Goal: Task Accomplishment & Management: Complete application form

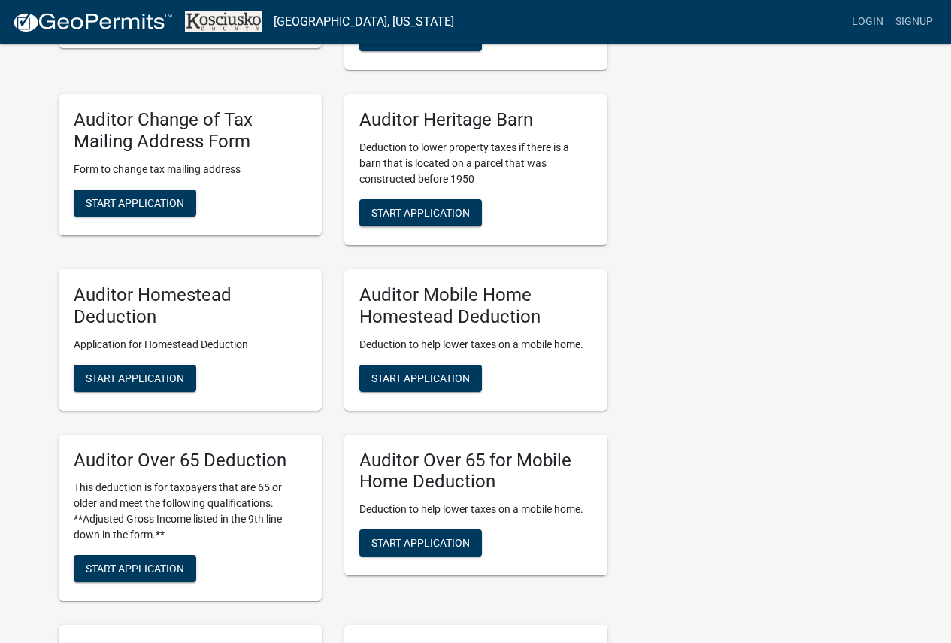
scroll to position [752, 0]
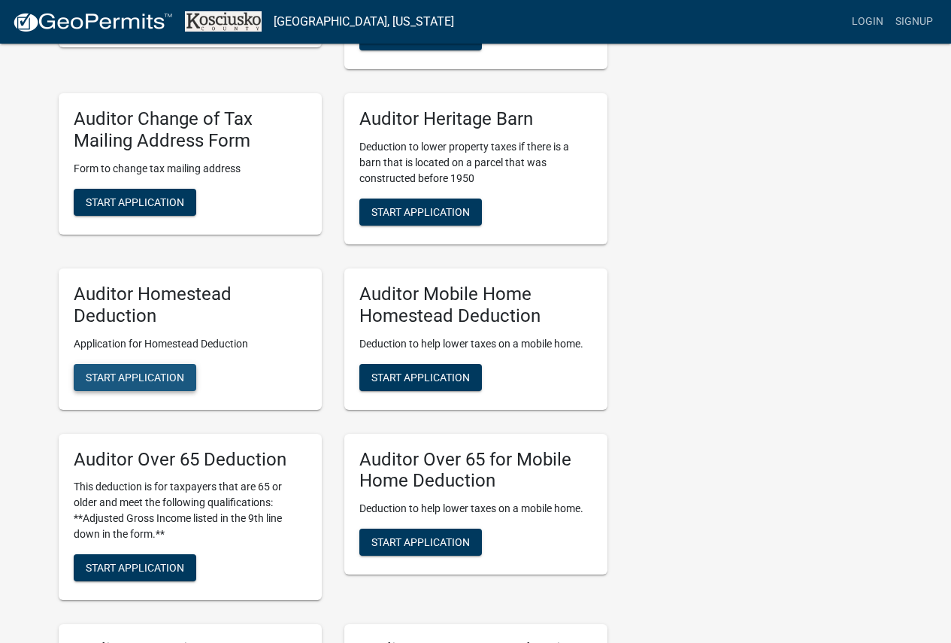
click at [110, 379] on span "Start Application" at bounding box center [135, 377] width 98 height 12
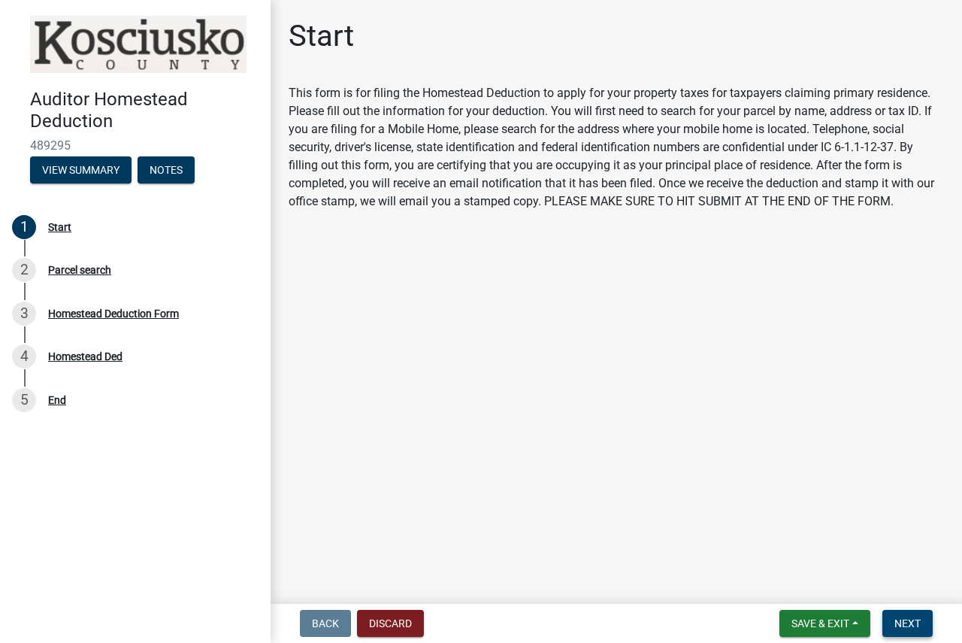
click at [922, 622] on button "Next" at bounding box center [908, 623] width 50 height 27
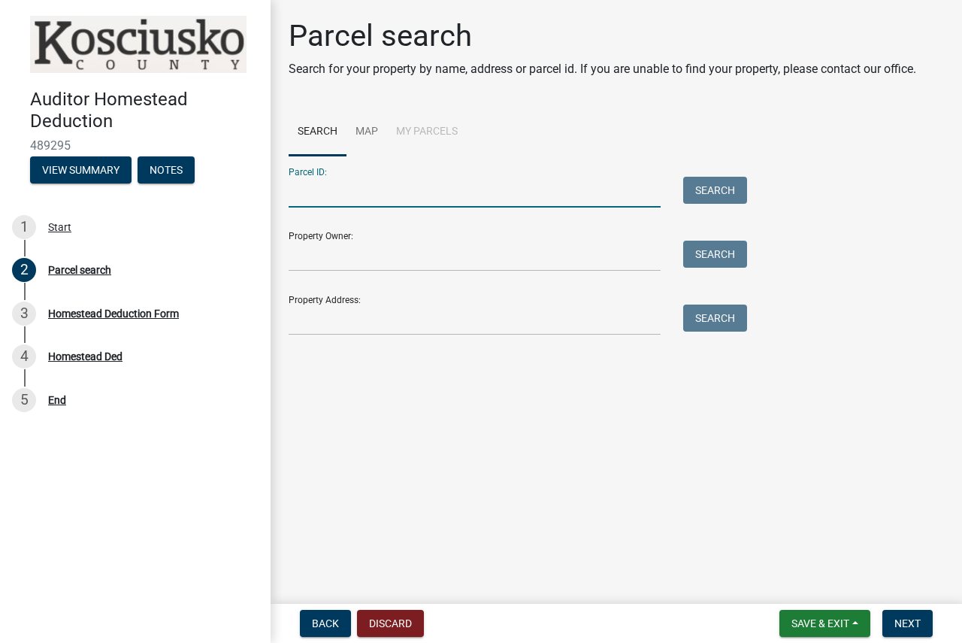
click at [492, 195] on input "Parcel ID:" at bounding box center [475, 192] width 372 height 31
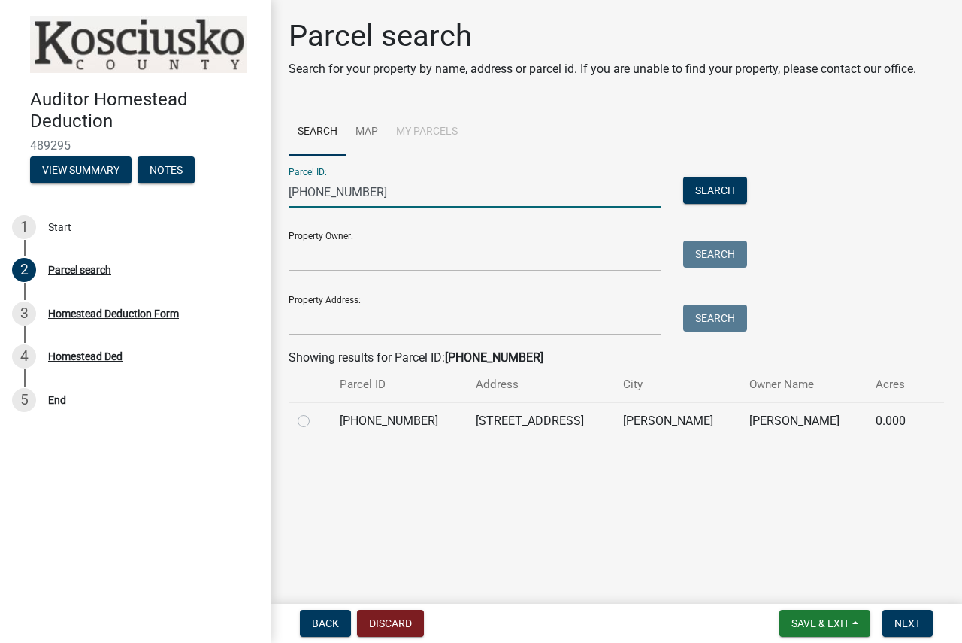
type input "[PHONE_NUMBER]"
drag, startPoint x: 304, startPoint y: 430, endPoint x: 305, endPoint y: 420, distance: 9.8
click at [304, 427] on div at bounding box center [310, 421] width 24 height 18
click at [316, 412] on label at bounding box center [316, 412] width 0 height 0
click at [316, 422] on input "radio" at bounding box center [321, 417] width 10 height 10
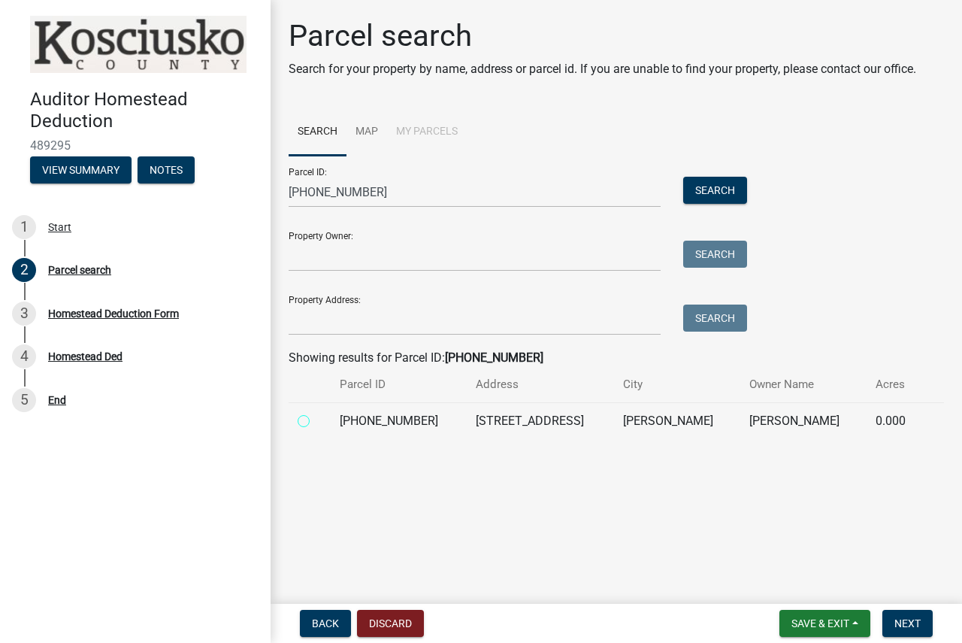
radio input "true"
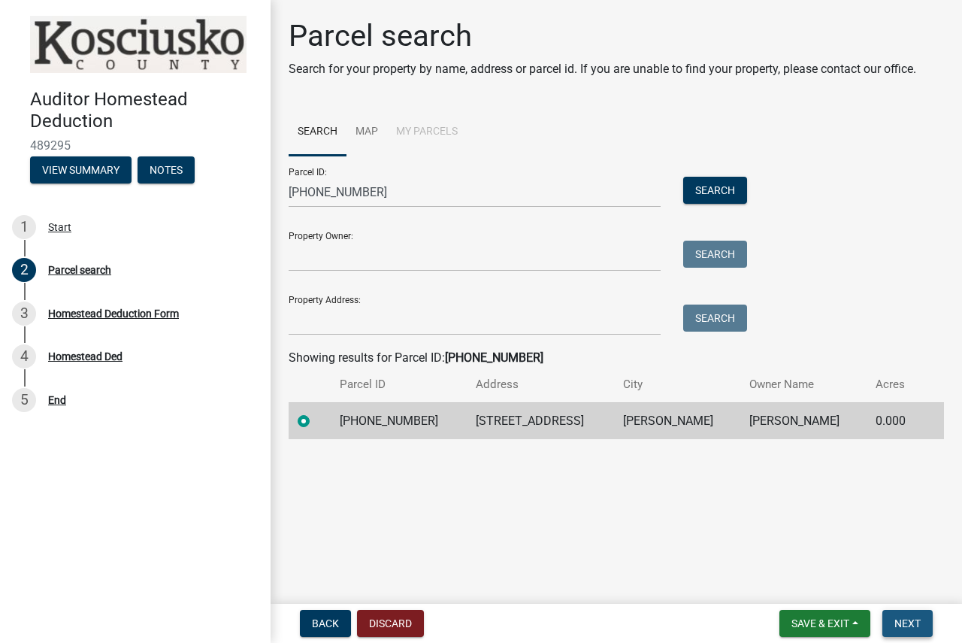
click at [902, 624] on span "Next" at bounding box center [908, 623] width 26 height 12
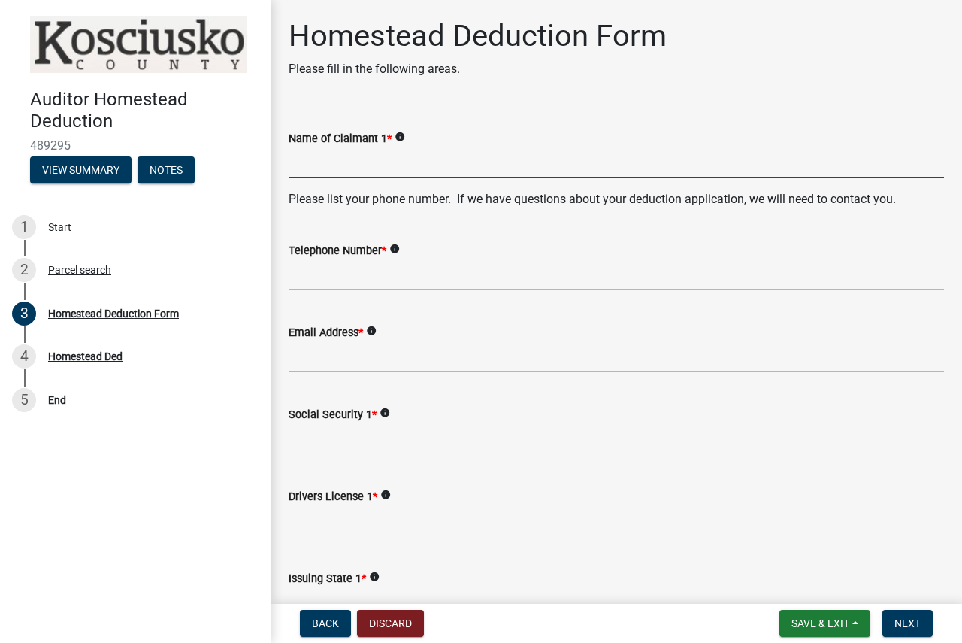
click at [499, 164] on input "Name of Claimant 1 *" at bounding box center [617, 162] width 656 height 31
type input "[PERSON_NAME]"
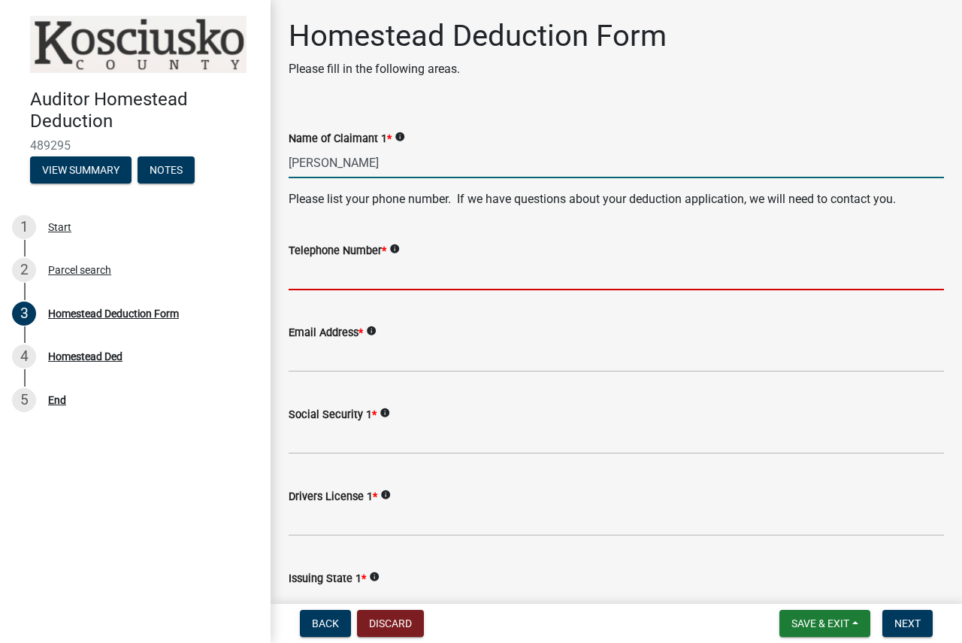
click at [435, 283] on input "Telephone Number *" at bounding box center [617, 274] width 656 height 31
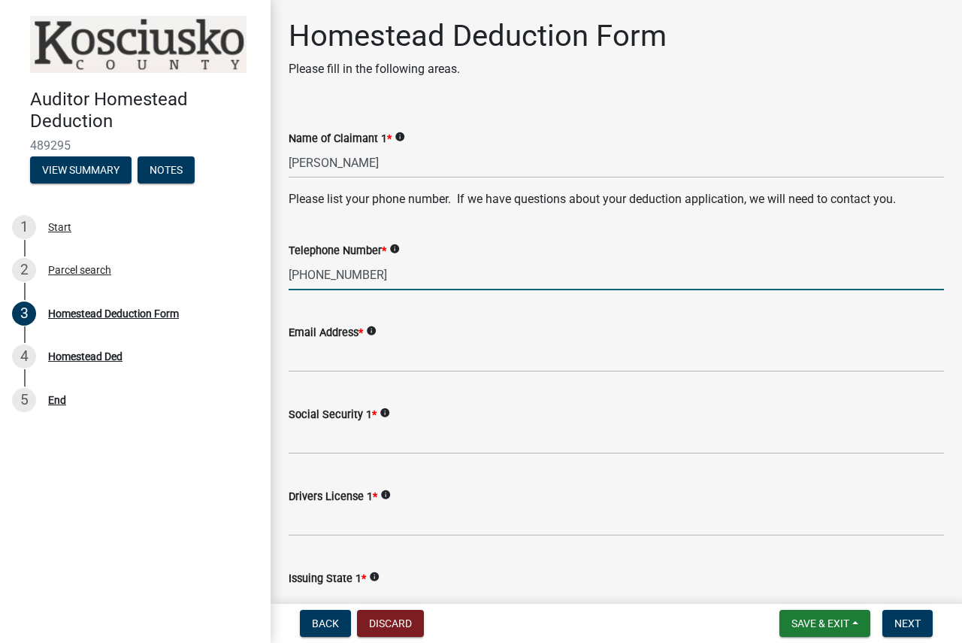
type input "[PHONE_NUMBER]"
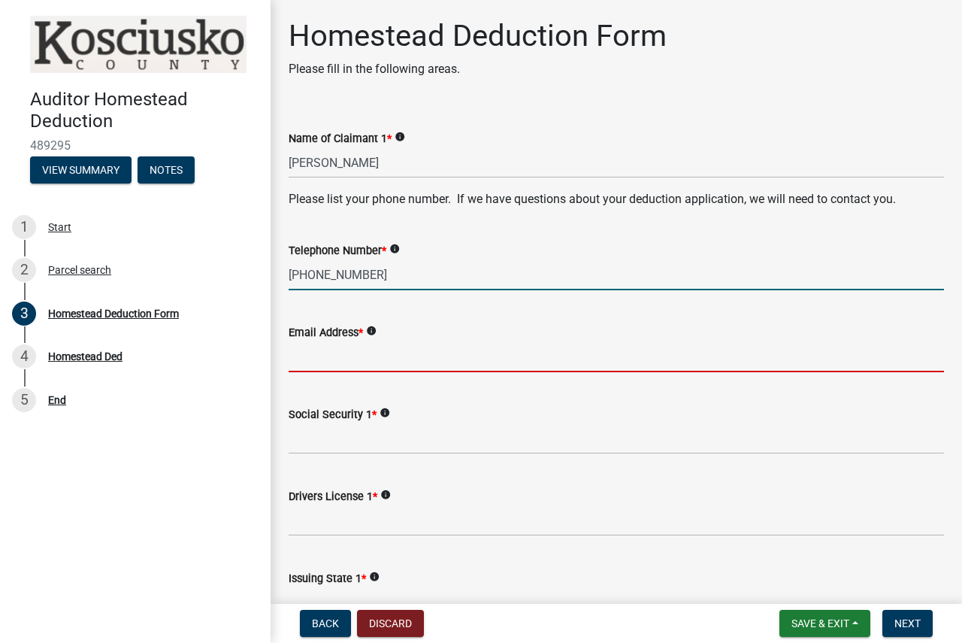
click at [404, 357] on input "Email Address *" at bounding box center [617, 356] width 656 height 31
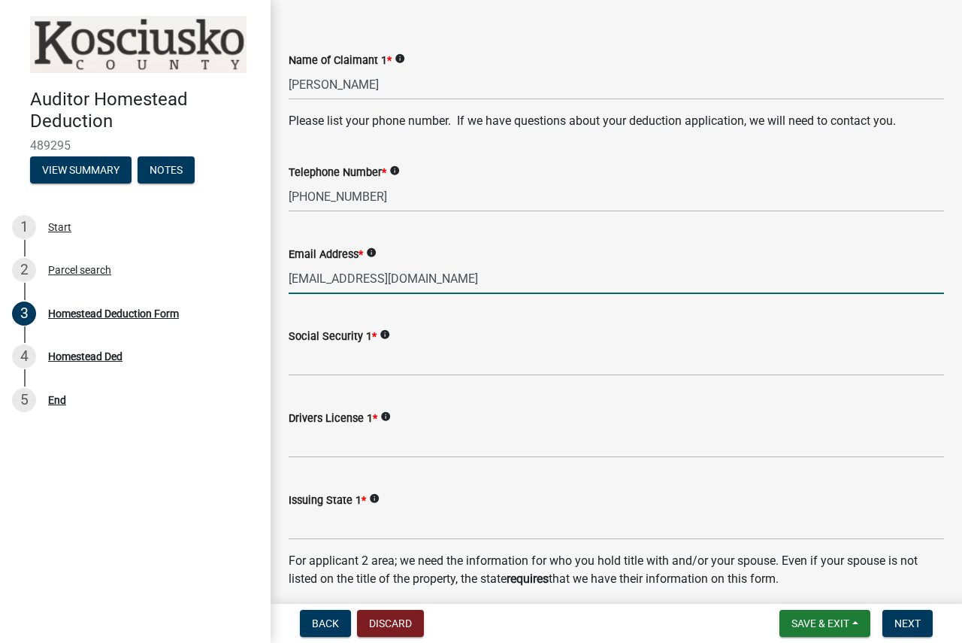
scroll to position [150, 0]
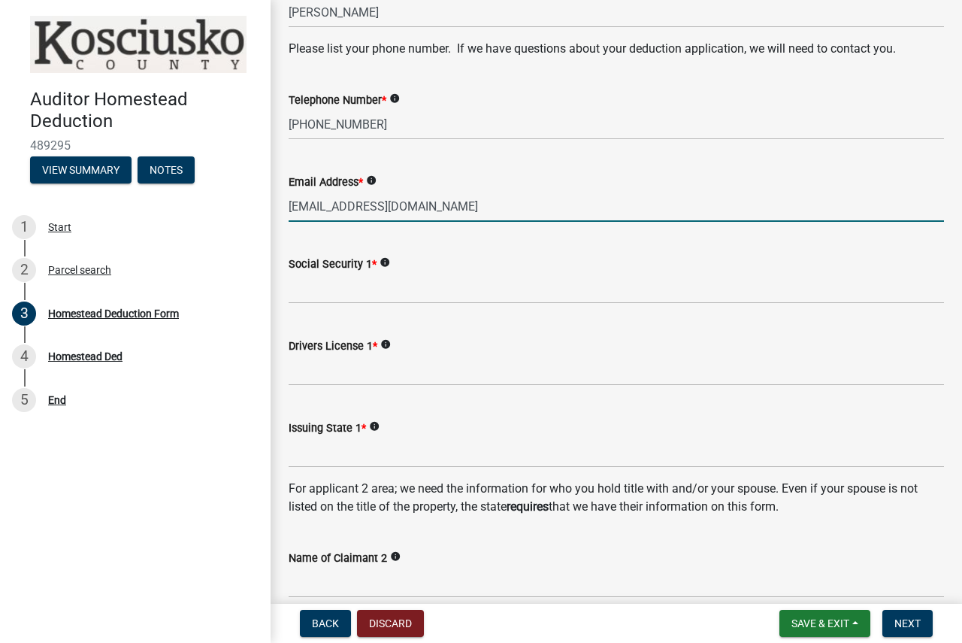
type input "[EMAIL_ADDRESS][DOMAIN_NAME]"
click at [366, 285] on input "Social Security 1 *" at bounding box center [617, 288] width 656 height 31
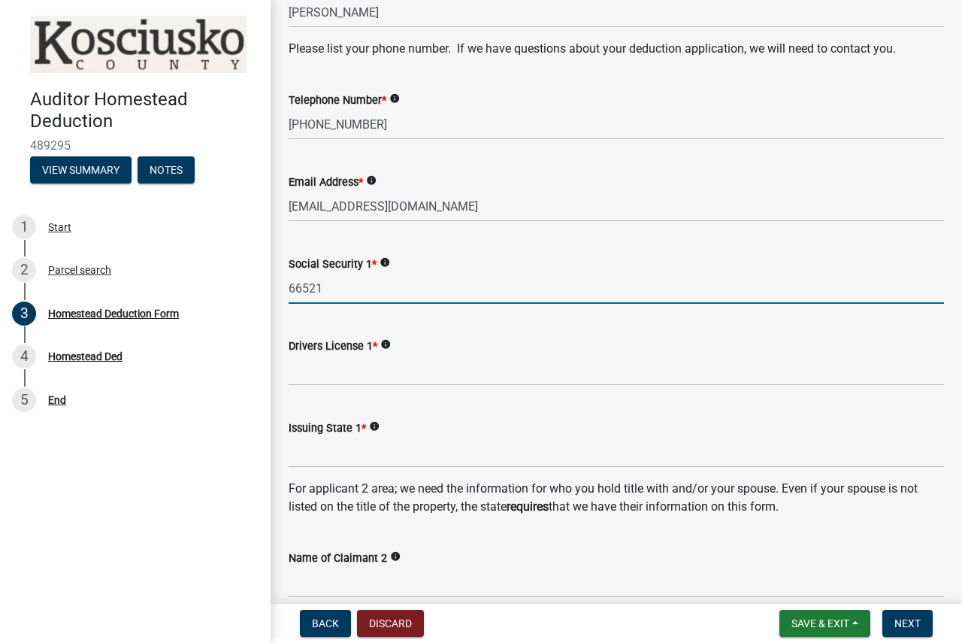
type input "66521"
click at [303, 371] on input "Drivers License 1 *" at bounding box center [617, 370] width 656 height 31
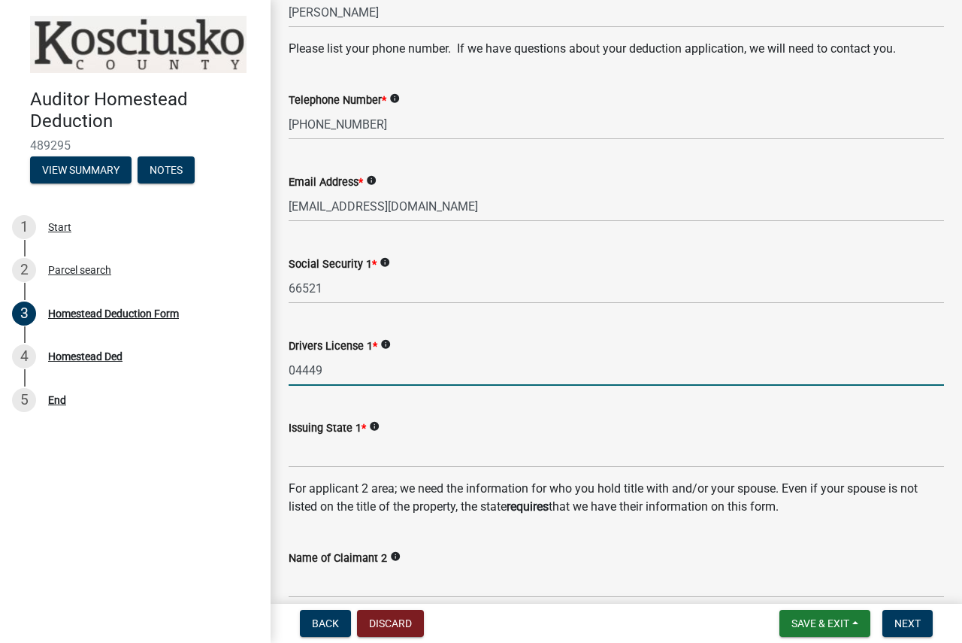
type input "04449"
click at [339, 456] on input "Issuing State 1 *" at bounding box center [617, 452] width 656 height 31
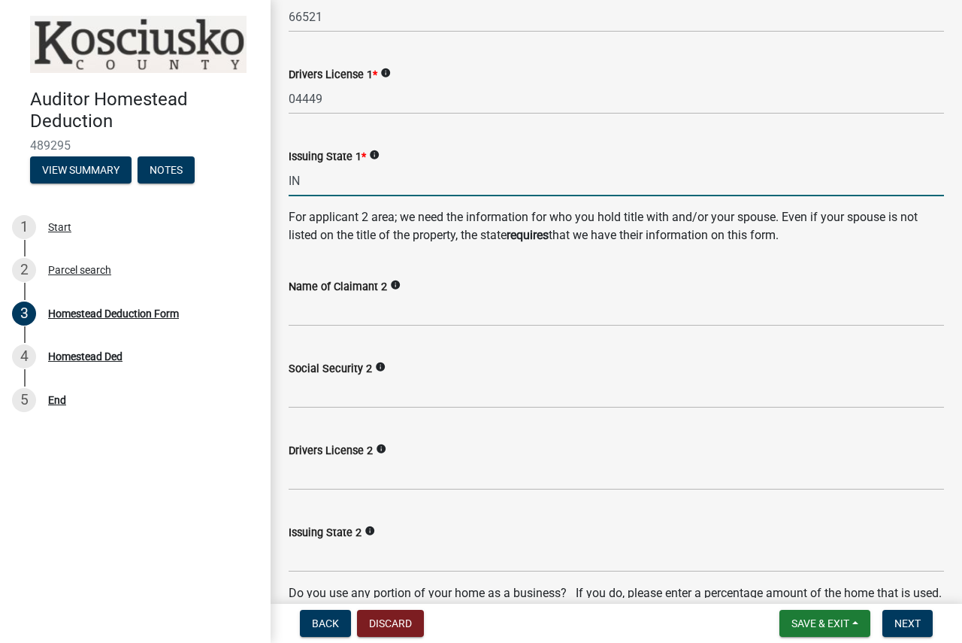
scroll to position [451, 0]
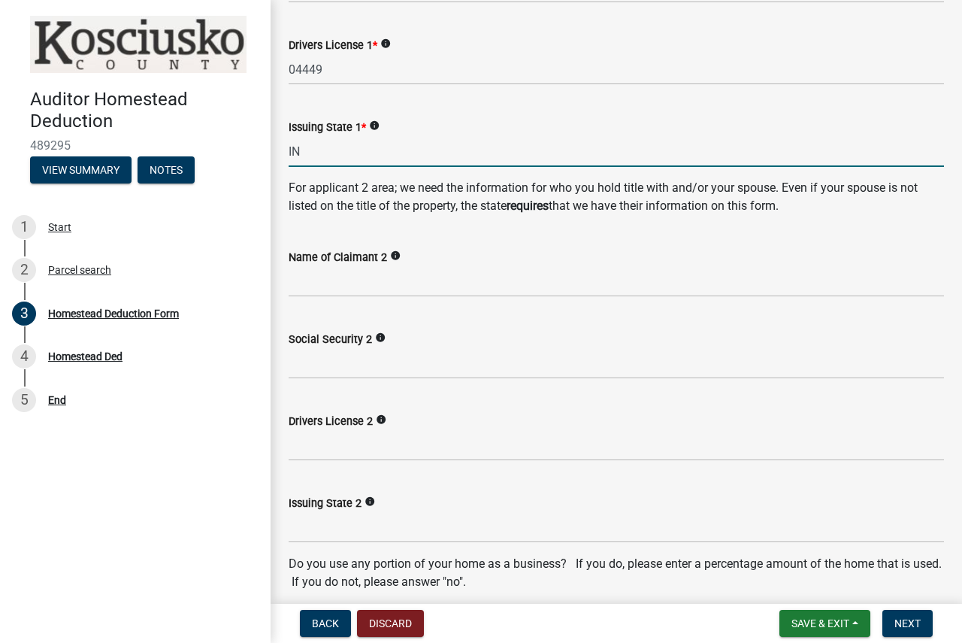
type input "IN"
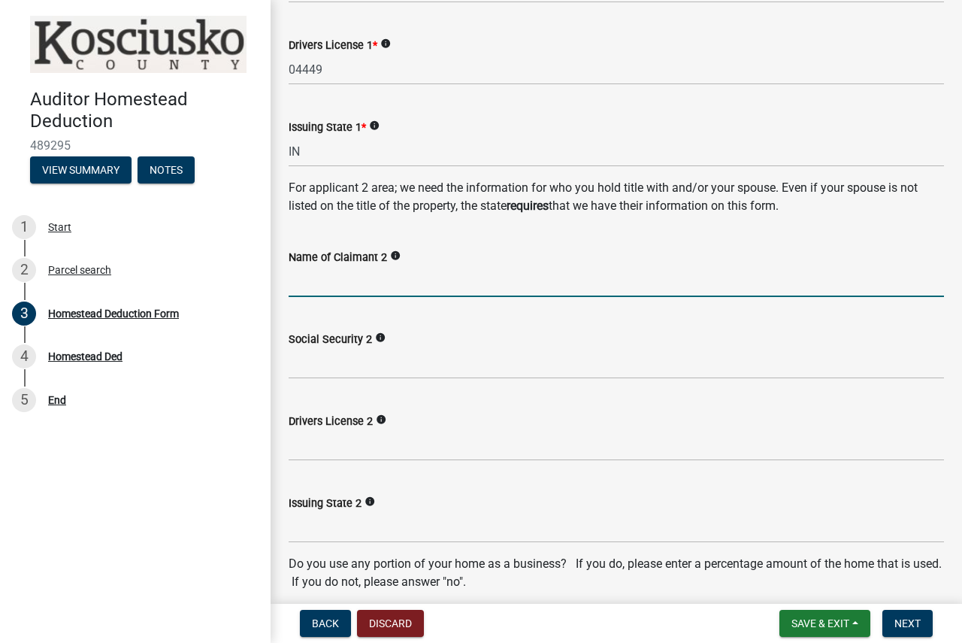
click at [379, 284] on input "Name of Claimant 2" at bounding box center [617, 281] width 656 height 31
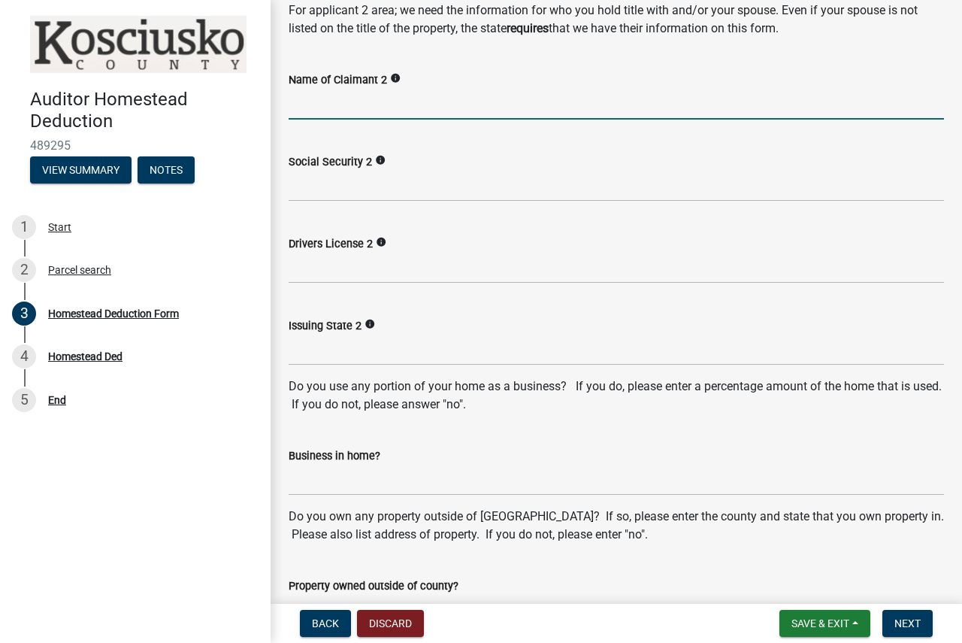
scroll to position [677, 0]
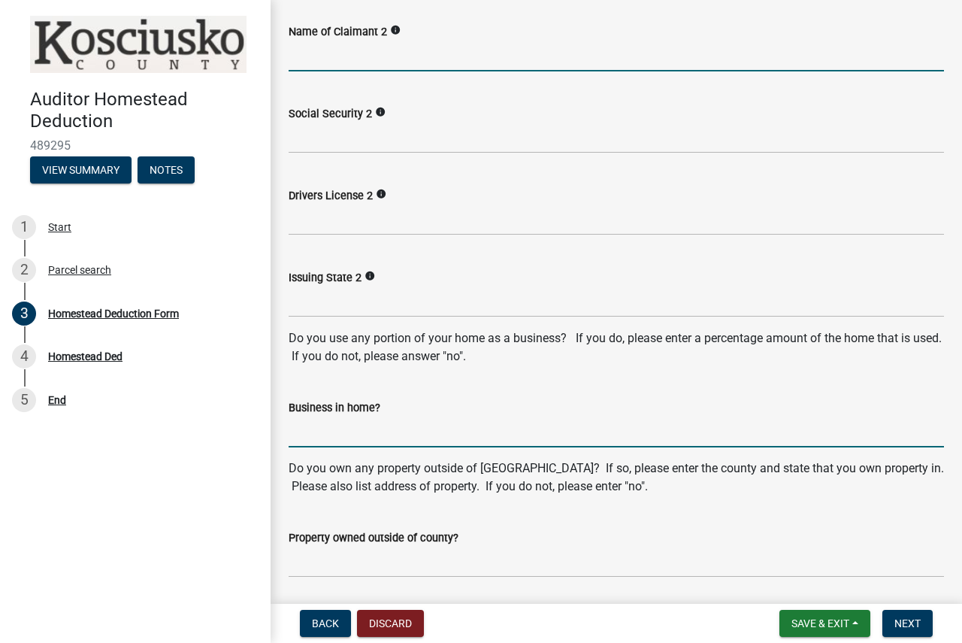
click at [318, 426] on input "Business in home?" at bounding box center [617, 431] width 656 height 31
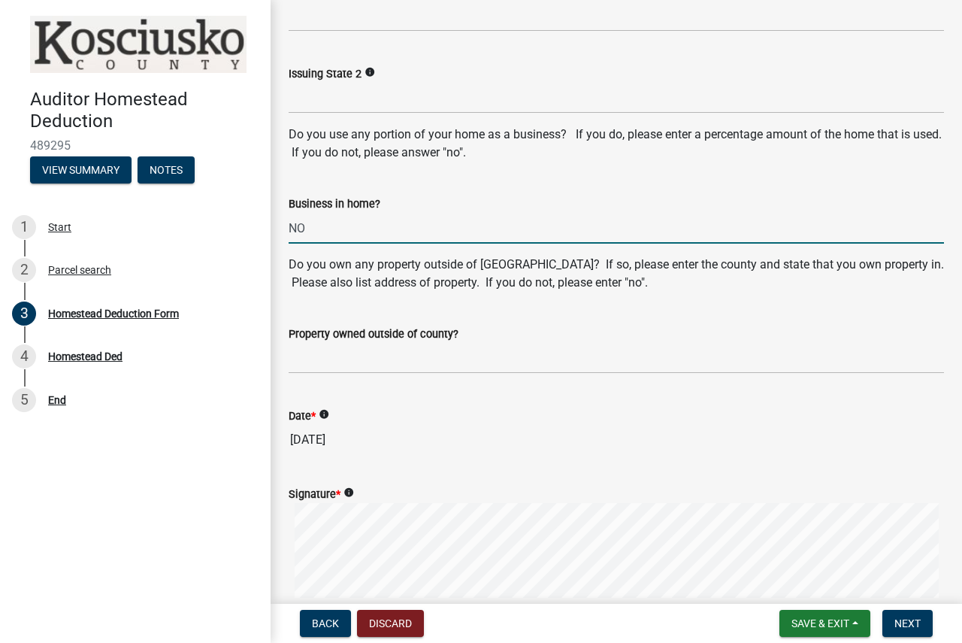
scroll to position [902, 0]
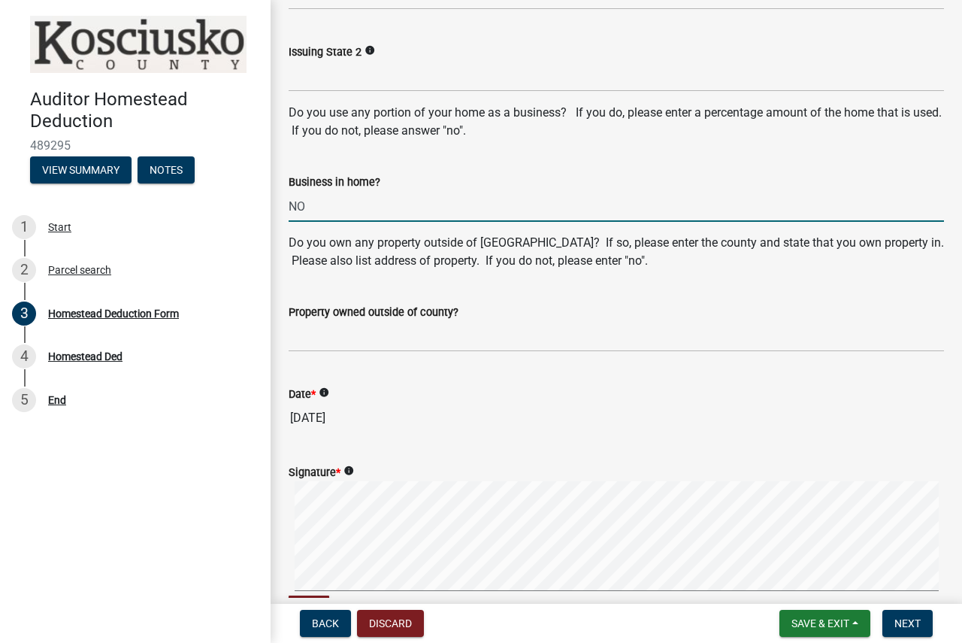
type input "NO"
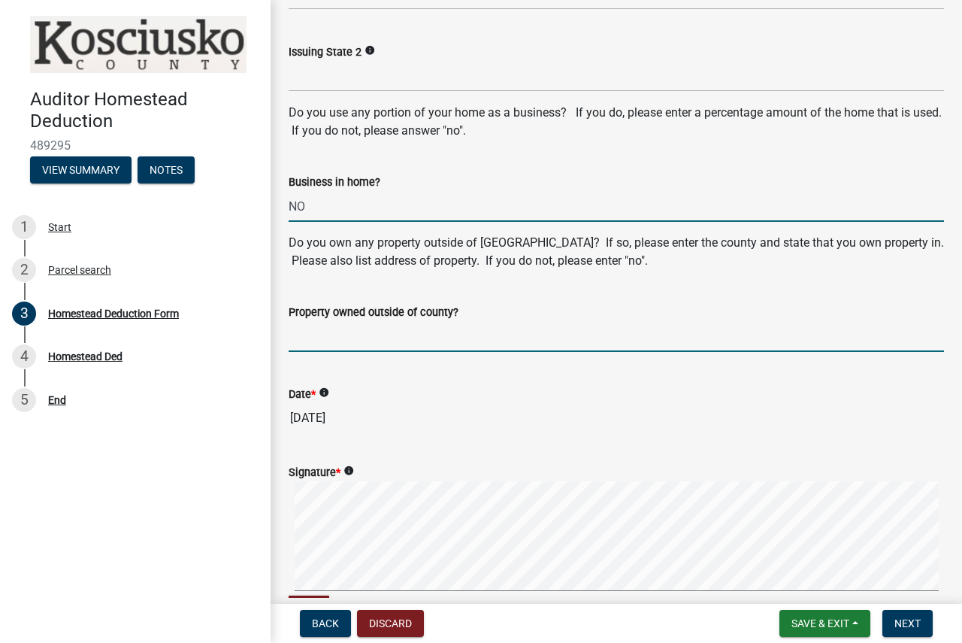
click at [317, 332] on input "Property owned outside of county?" at bounding box center [617, 336] width 656 height 31
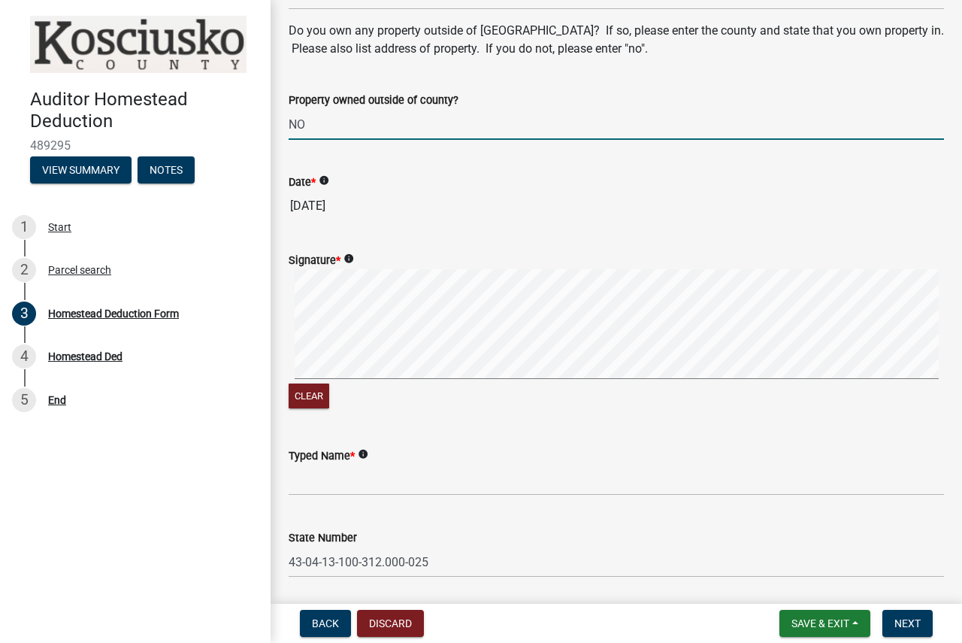
scroll to position [1128, 0]
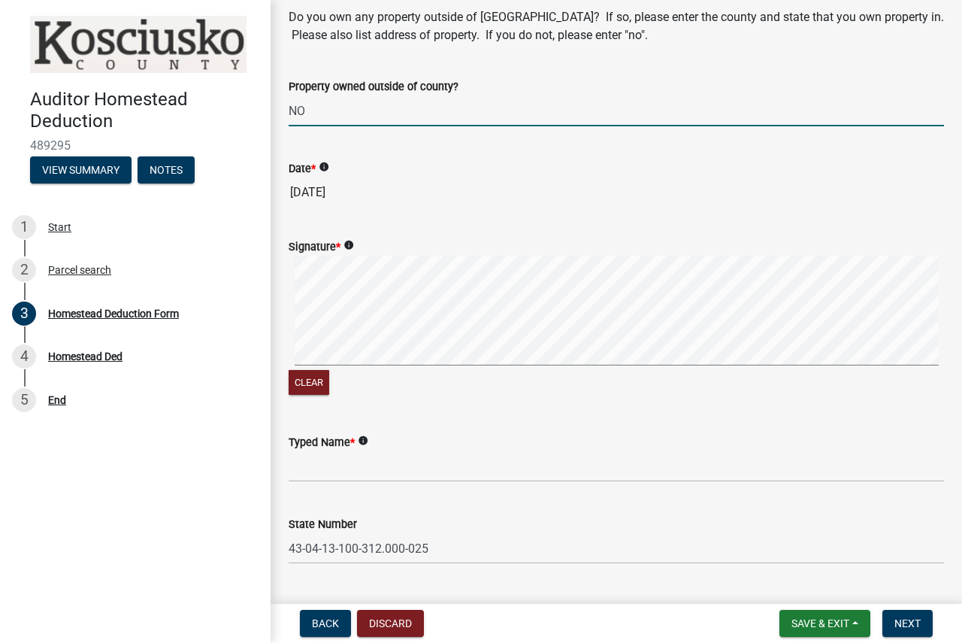
click at [286, 328] on div "Signature * info Clear" at bounding box center [616, 309] width 678 height 179
type input "NO"
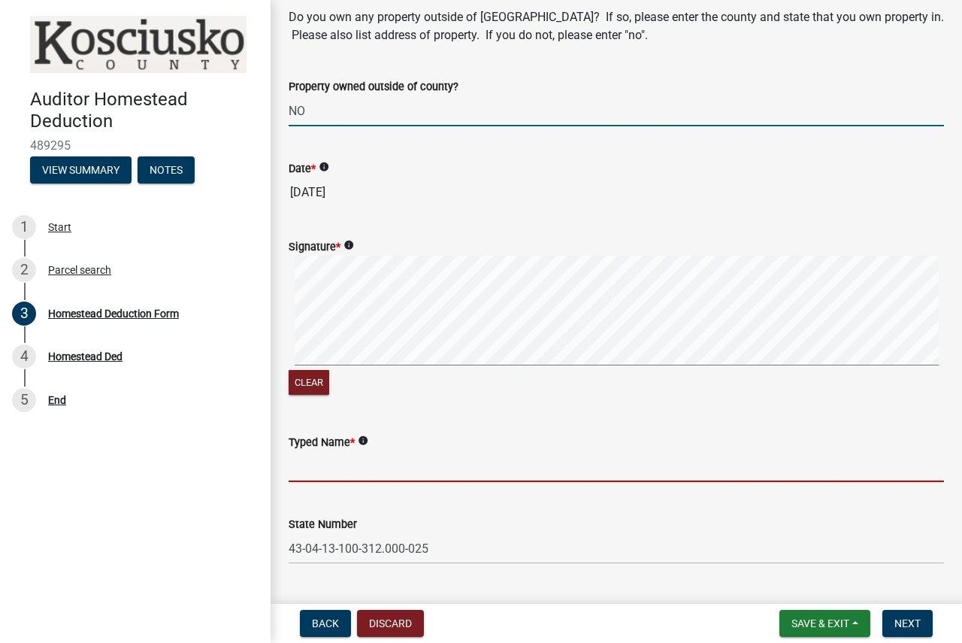
click at [309, 463] on input "Typed Name *" at bounding box center [617, 466] width 656 height 31
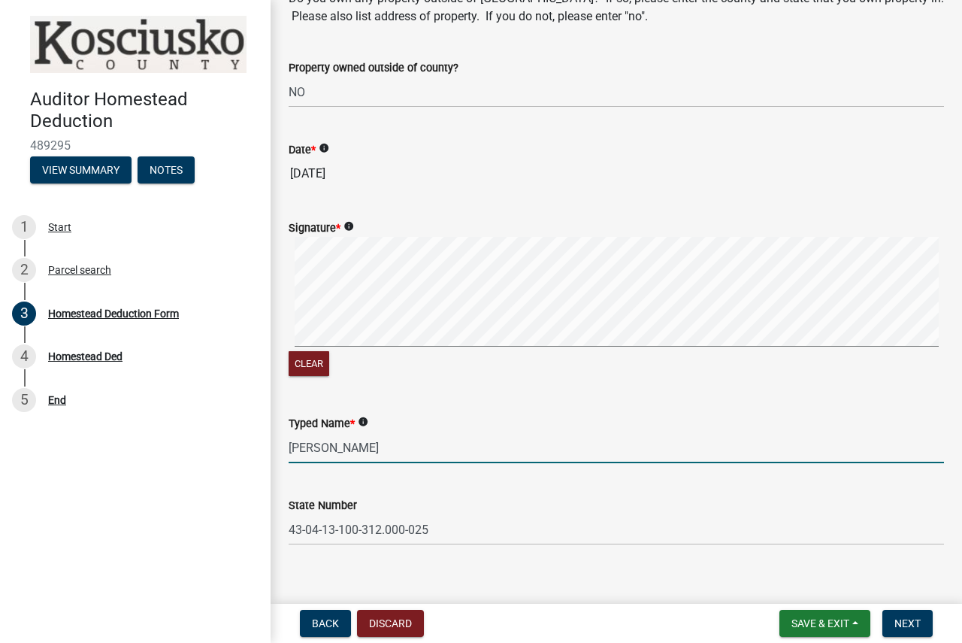
scroll to position [1165, 0]
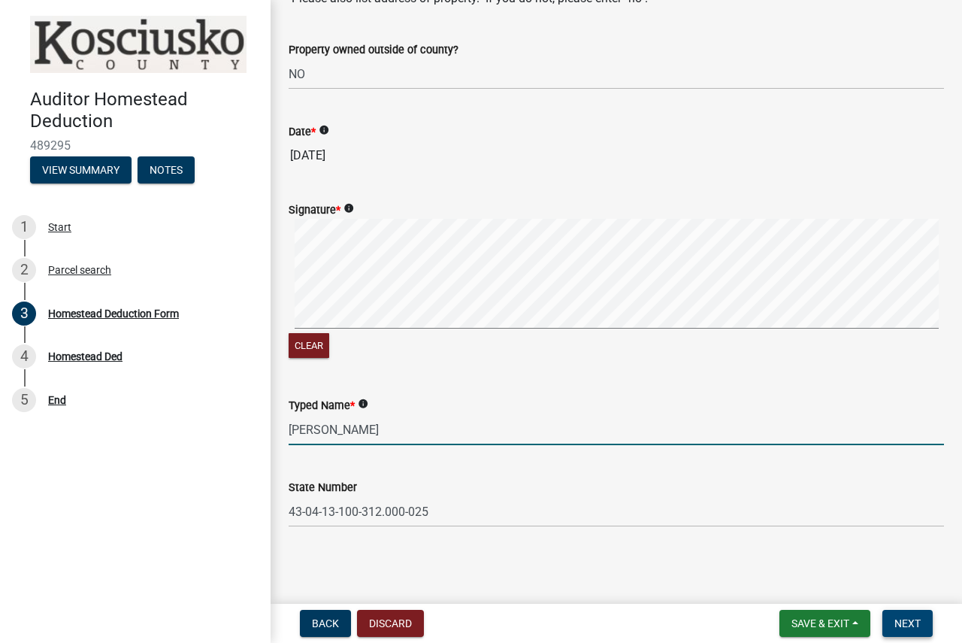
type input "[PERSON_NAME]"
click at [898, 627] on span "Next" at bounding box center [908, 623] width 26 height 12
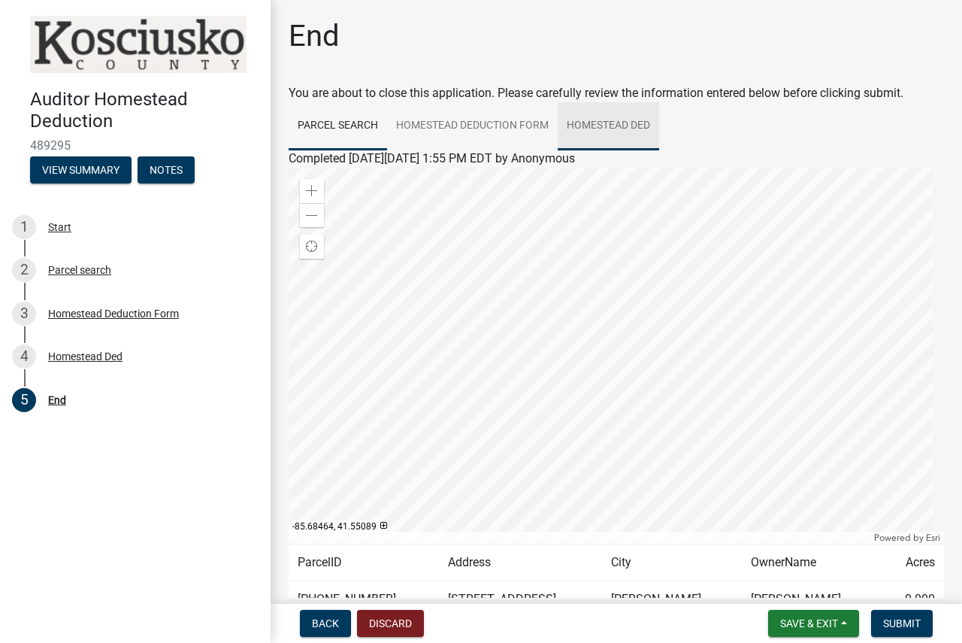
click at [613, 123] on link "Homestead Ded" at bounding box center [608, 126] width 101 height 48
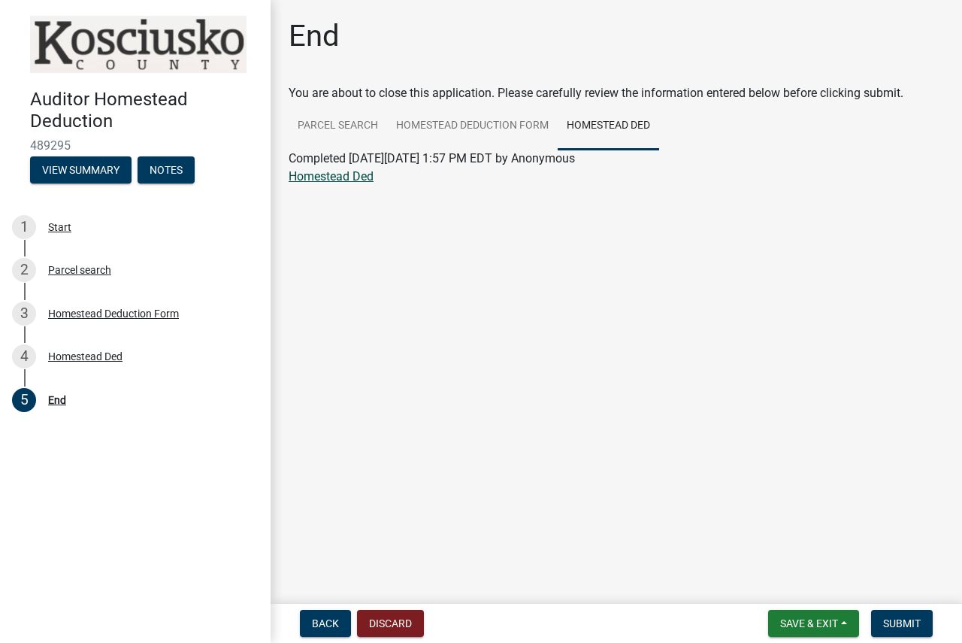
click at [339, 179] on link "Homestead Ded" at bounding box center [331, 176] width 85 height 14
click at [894, 621] on span "Submit" at bounding box center [902, 623] width 38 height 12
